Goal: Transaction & Acquisition: Book appointment/travel/reservation

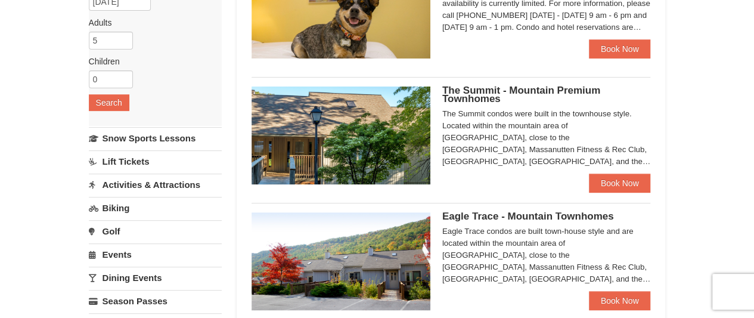
scroll to position [167, 0]
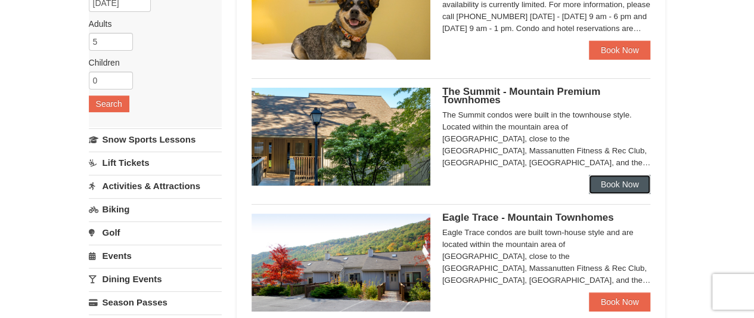
click at [607, 178] on link "Book Now" at bounding box center [620, 184] width 62 height 19
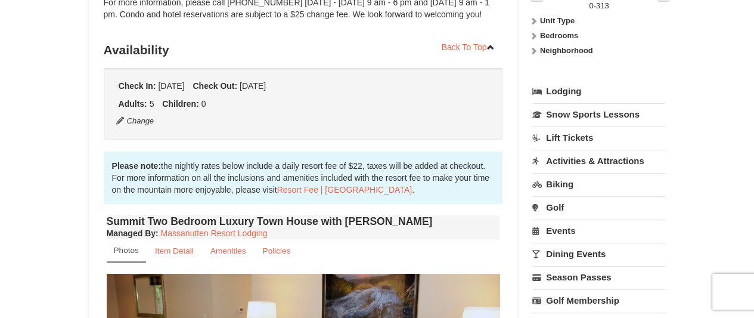
scroll to position [191, 0]
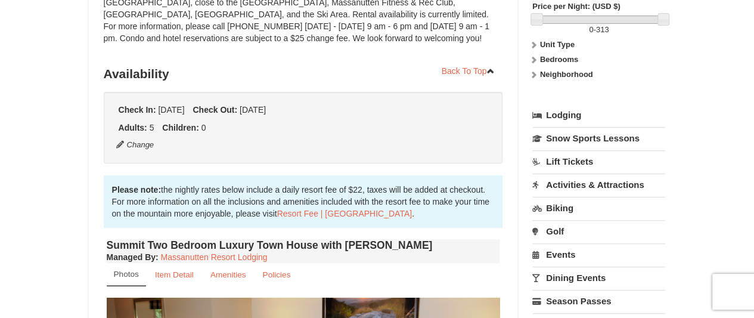
click at [561, 55] on strong "Bedrooms" at bounding box center [559, 59] width 38 height 9
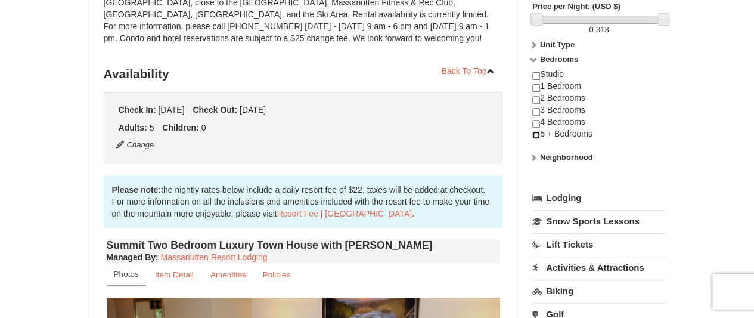
click at [535, 134] on input "checkbox" at bounding box center [536, 135] width 8 height 8
checkbox input "true"
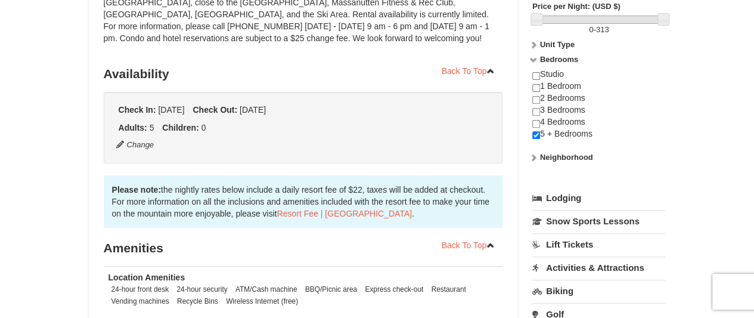
click at [697, 148] on div "× <<Back to results The Summit - Mountain Premium Townhomes Book from $301! 182…" at bounding box center [377, 177] width 754 height 652
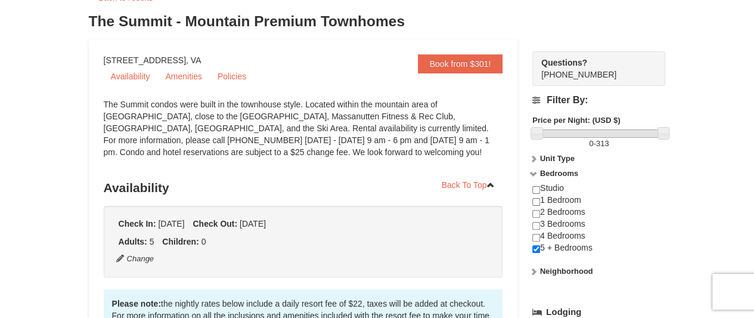
scroll to position [24, 0]
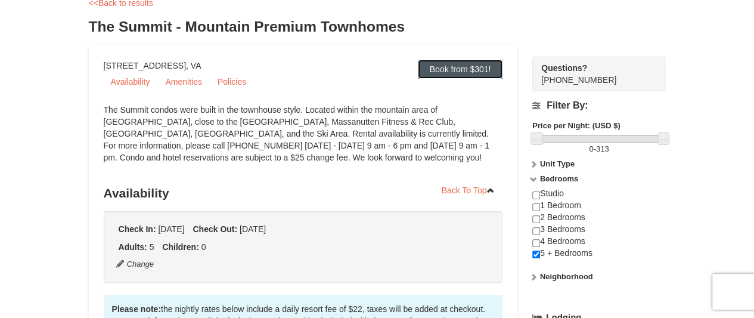
click at [446, 63] on link "Book from $301!" at bounding box center [460, 69] width 85 height 19
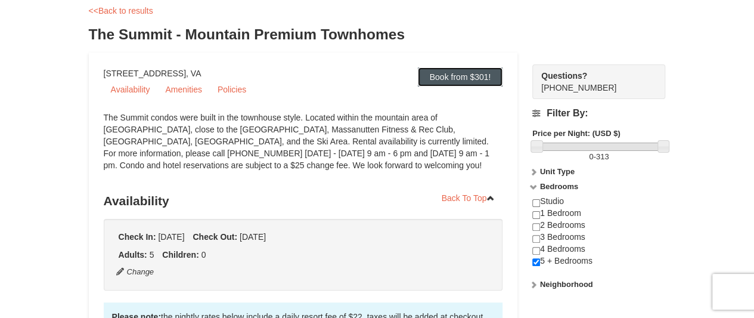
scroll to position [62, 0]
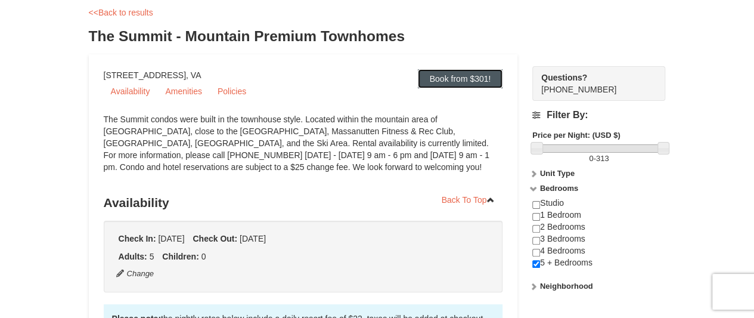
click at [461, 81] on link "Book from $301!" at bounding box center [460, 78] width 85 height 19
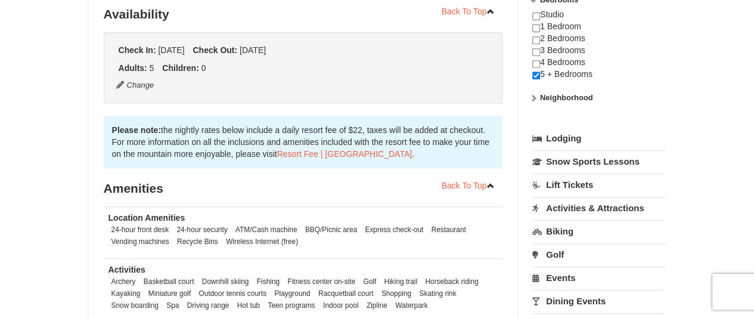
scroll to position [253, 0]
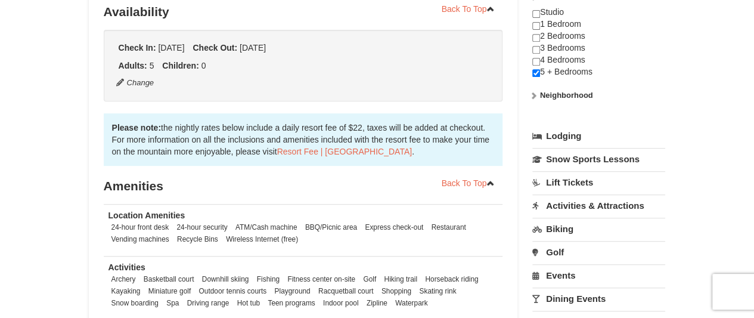
click at [461, 81] on div "Check In: Thursday Jan 22, 2026 Check Out: Sunday Jan 25, 2026 Adults: 5 Childr…" at bounding box center [303, 66] width 399 height 72
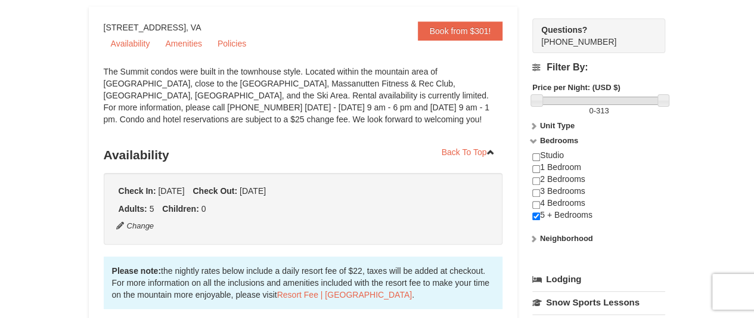
scroll to position [62, 0]
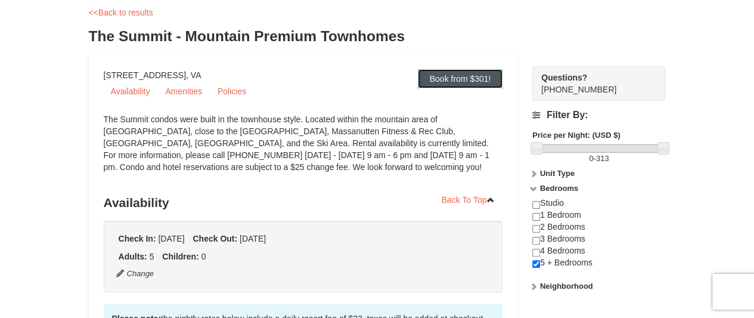
click at [446, 86] on link "Book from $301!" at bounding box center [460, 78] width 85 height 19
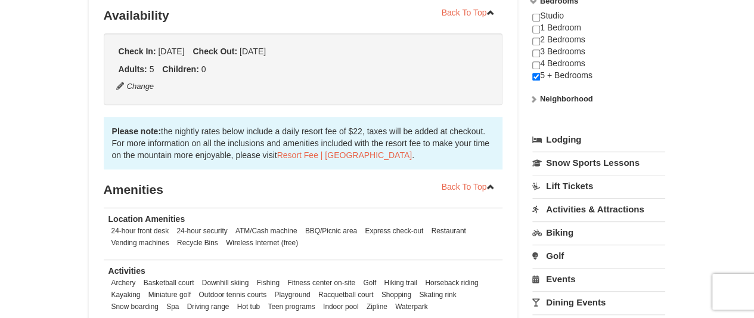
scroll to position [253, 0]
